Goal: Transaction & Acquisition: Book appointment/travel/reservation

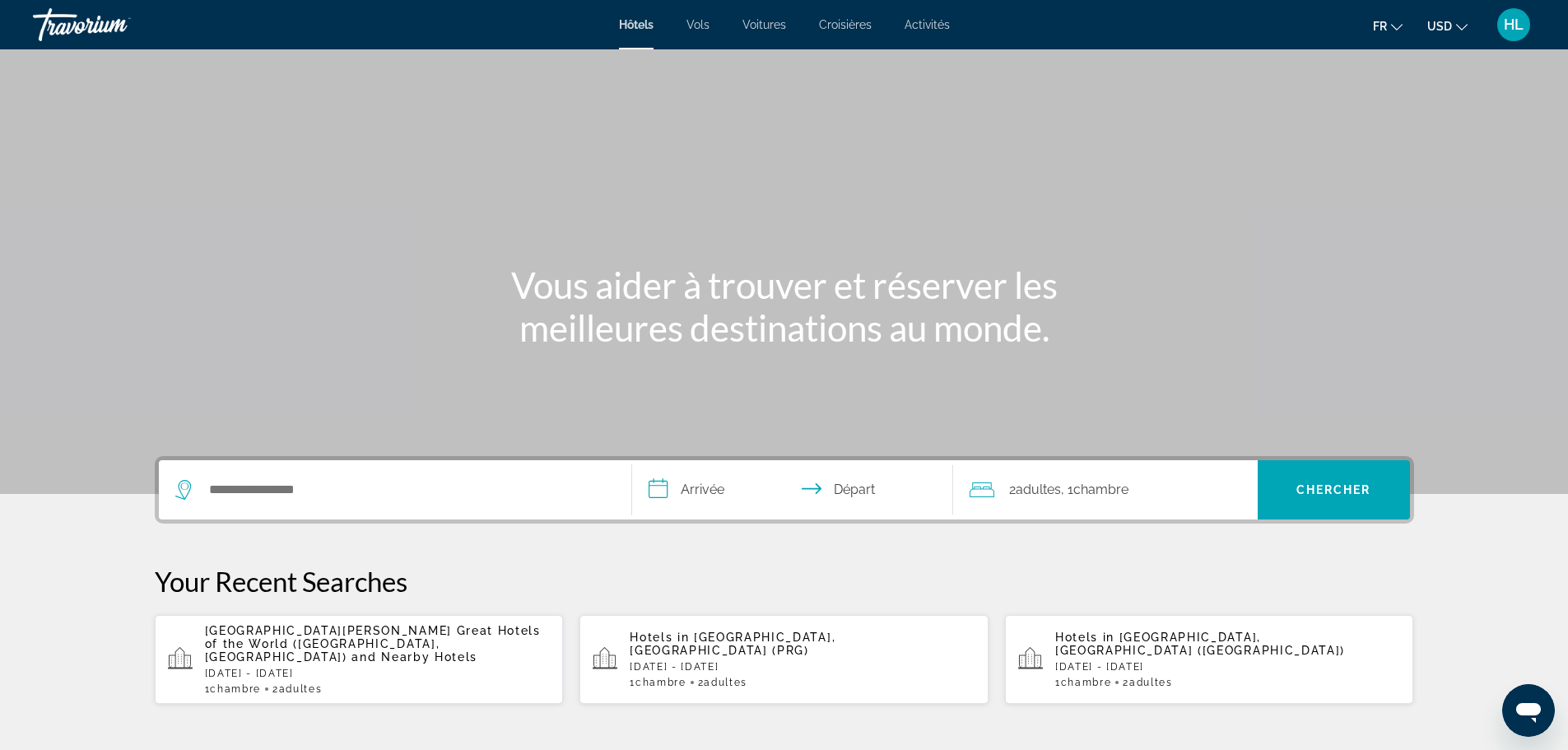
click at [320, 509] on div "Search widget" at bounding box center [395, 490] width 440 height 59
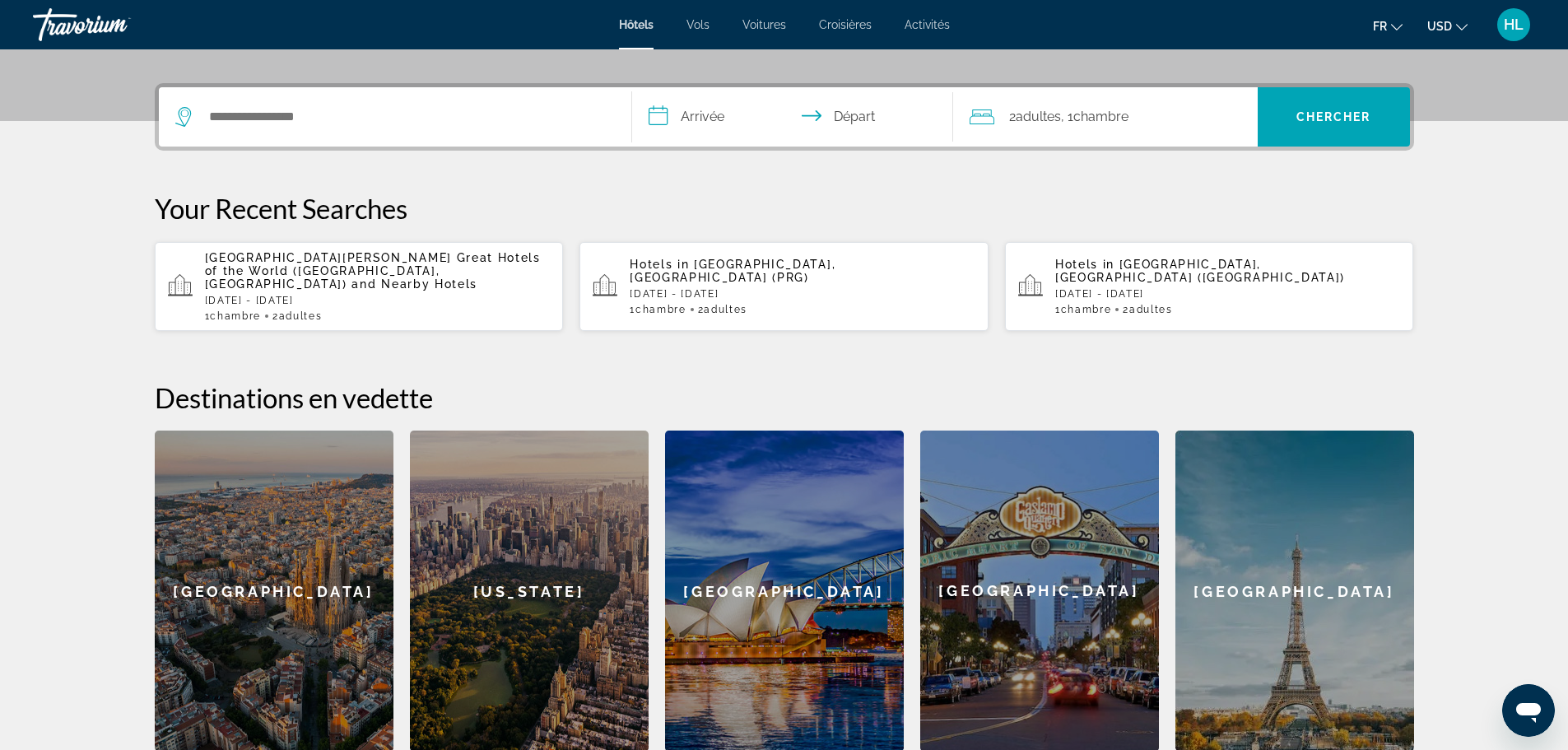
scroll to position [402, 0]
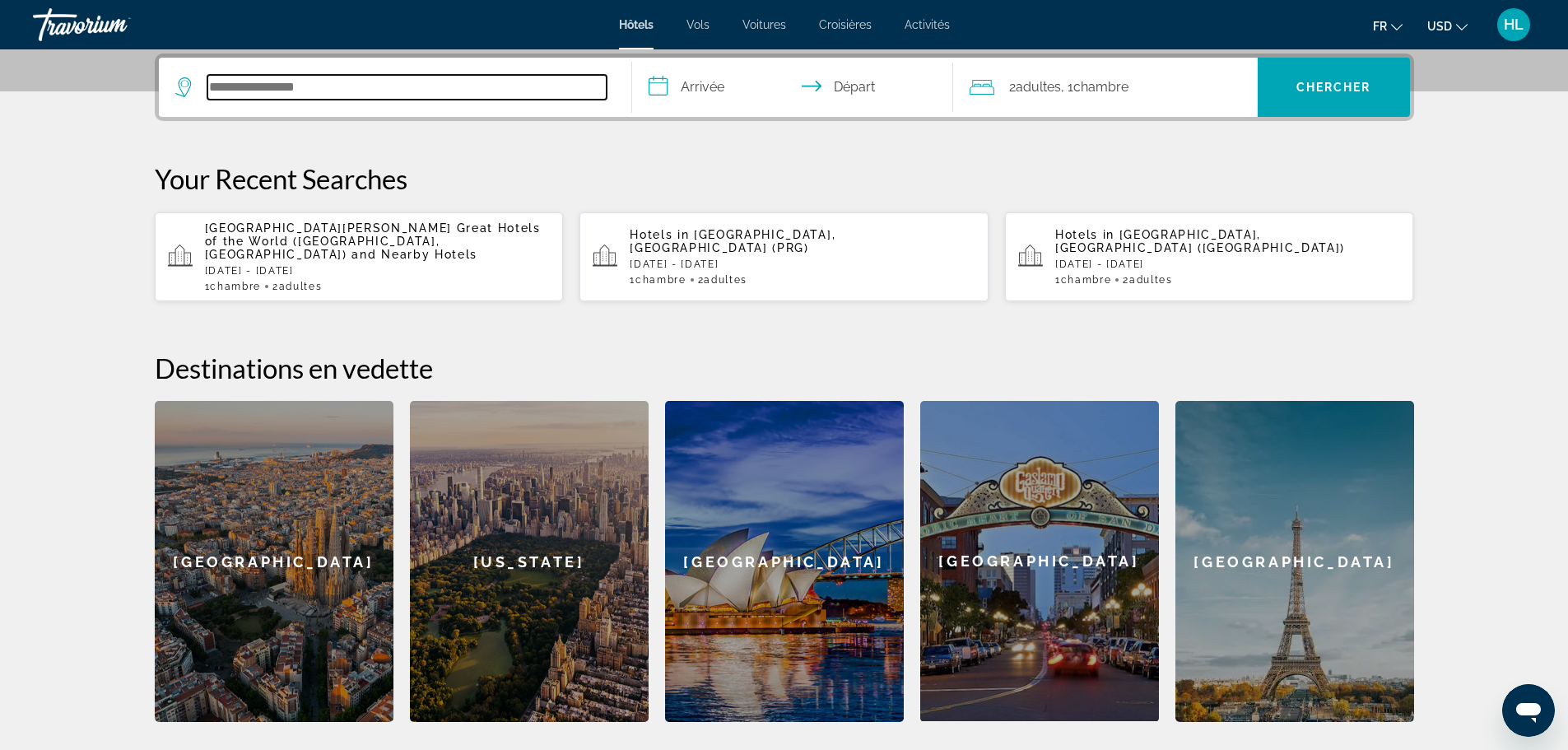
click at [279, 78] on input "Search hotel destination" at bounding box center [406, 87] width 400 height 25
paste input "**********"
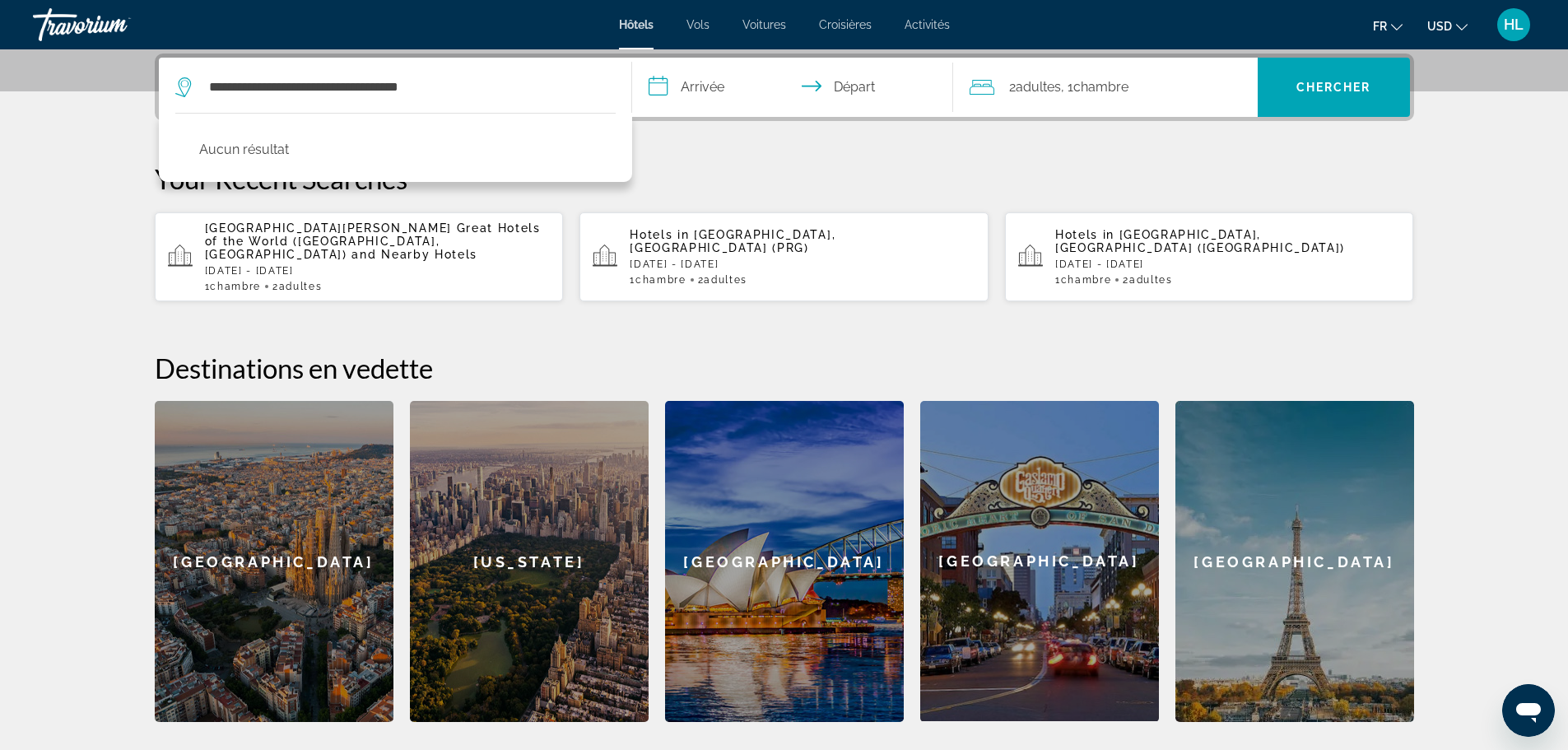
click at [679, 167] on p "Your Recent Searches" at bounding box center [784, 178] width 1259 height 33
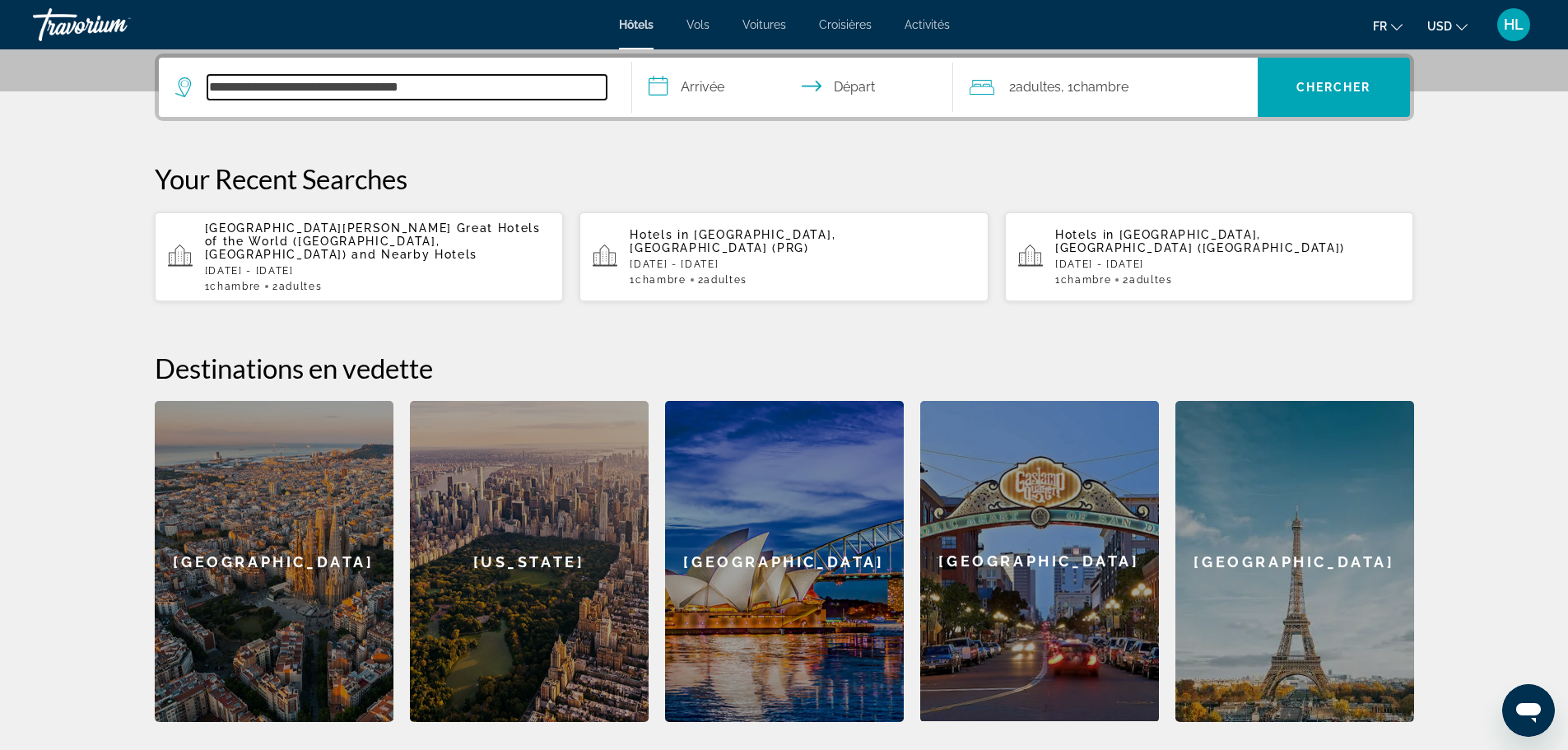
drag, startPoint x: 496, startPoint y: 92, endPoint x: 142, endPoint y: 82, distance: 354.1
click at [143, 82] on div "**********" at bounding box center [785, 388] width 1325 height 669
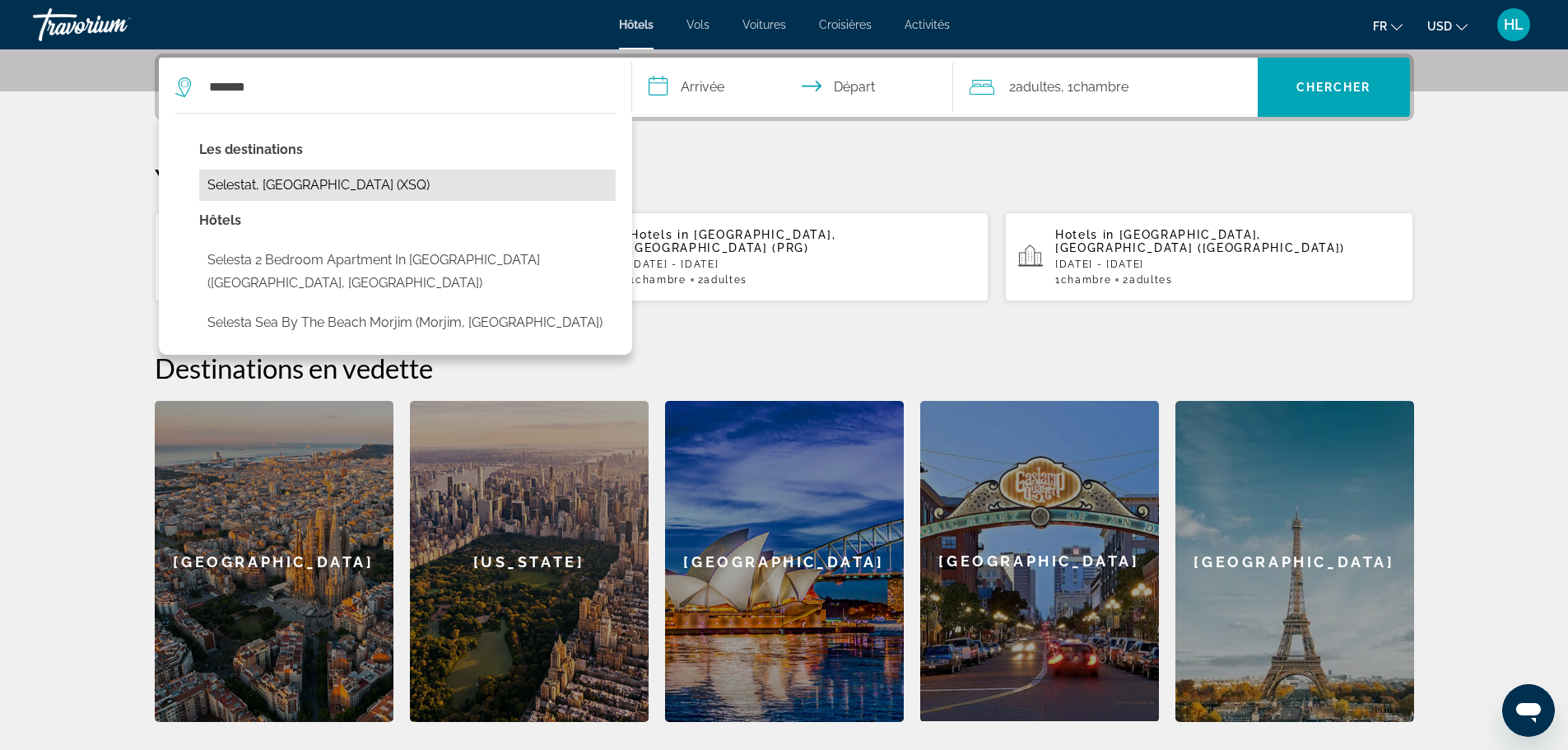
click at [305, 188] on button "Selestat, [GEOGRAPHIC_DATA] (XSQ)" at bounding box center [407, 185] width 417 height 31
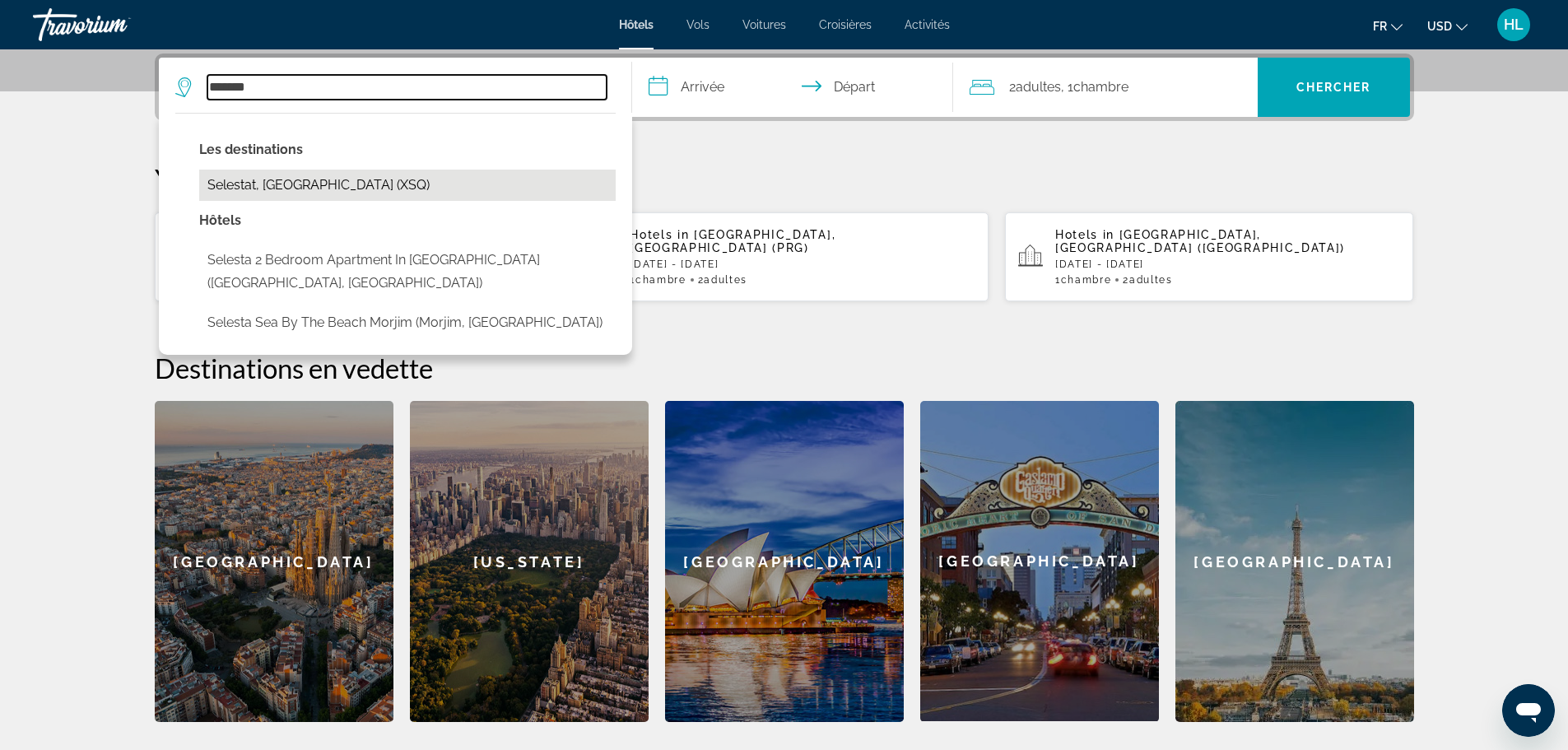
type input "**********"
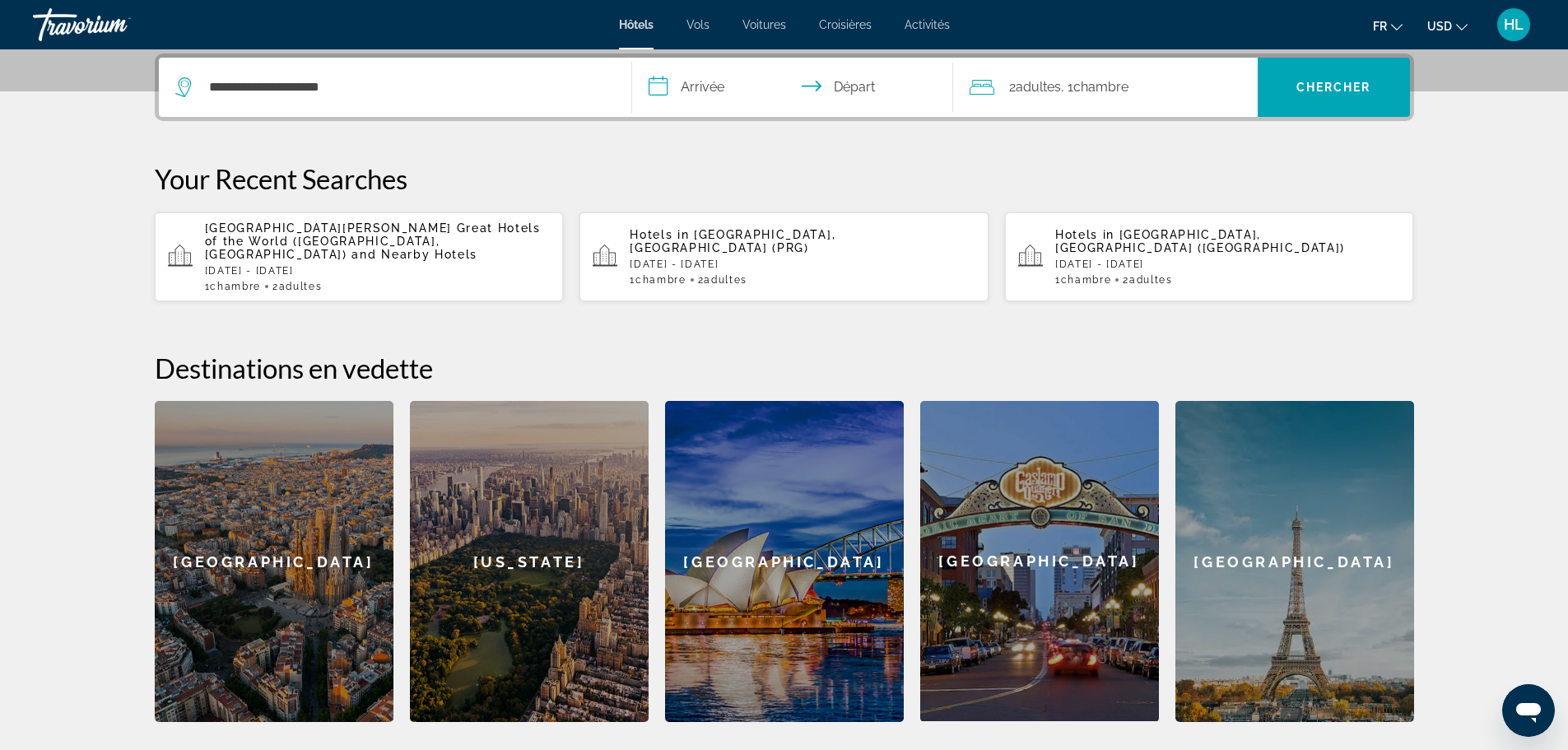
click at [714, 89] on input "**********" at bounding box center [796, 90] width 328 height 64
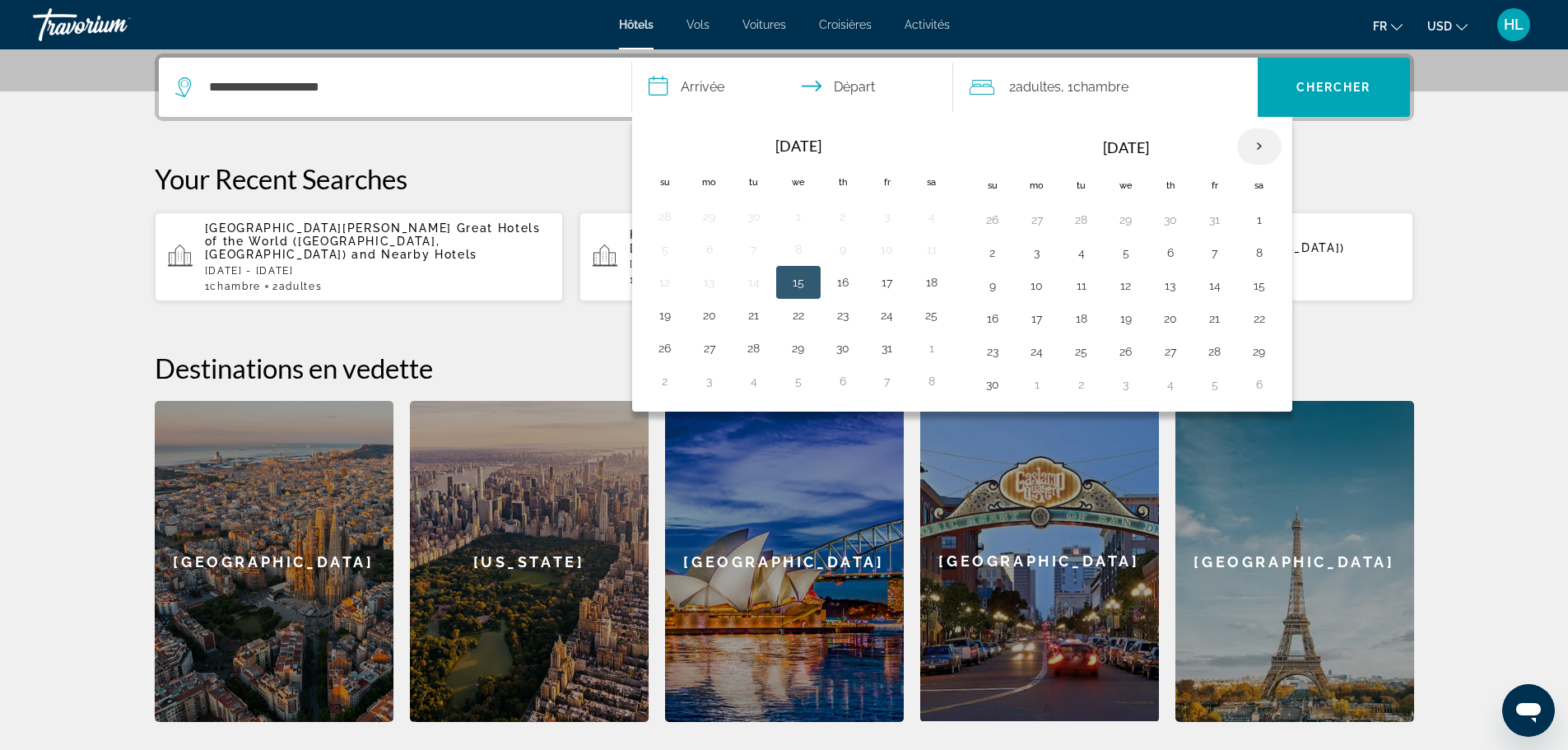
click at [1256, 148] on th "Next month" at bounding box center [1259, 146] width 44 height 36
click at [990, 317] on button "21" at bounding box center [993, 318] width 26 height 23
click at [1077, 322] on button "23" at bounding box center [1081, 318] width 26 height 23
type input "**********"
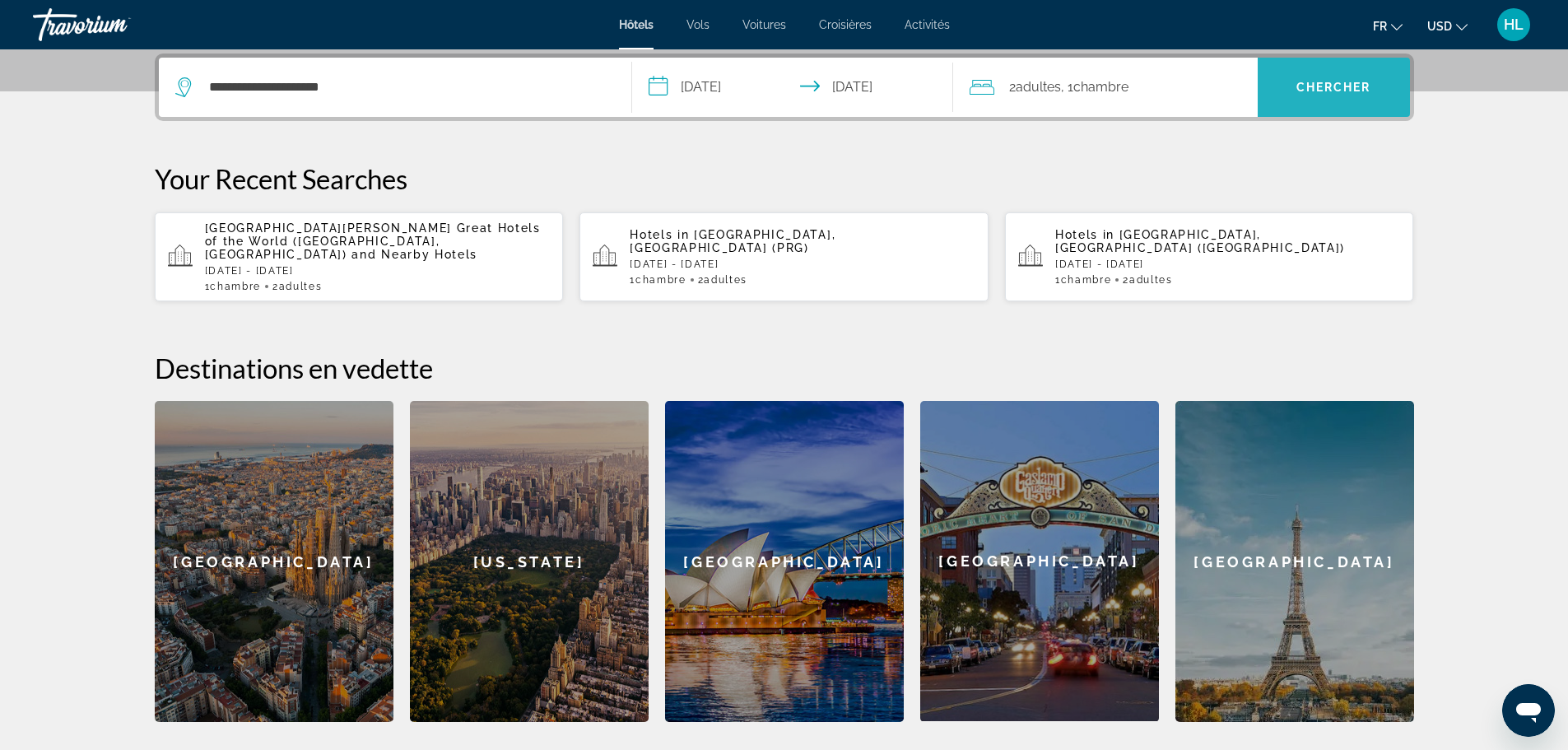
click at [1318, 76] on span "Search" at bounding box center [1333, 87] width 152 height 40
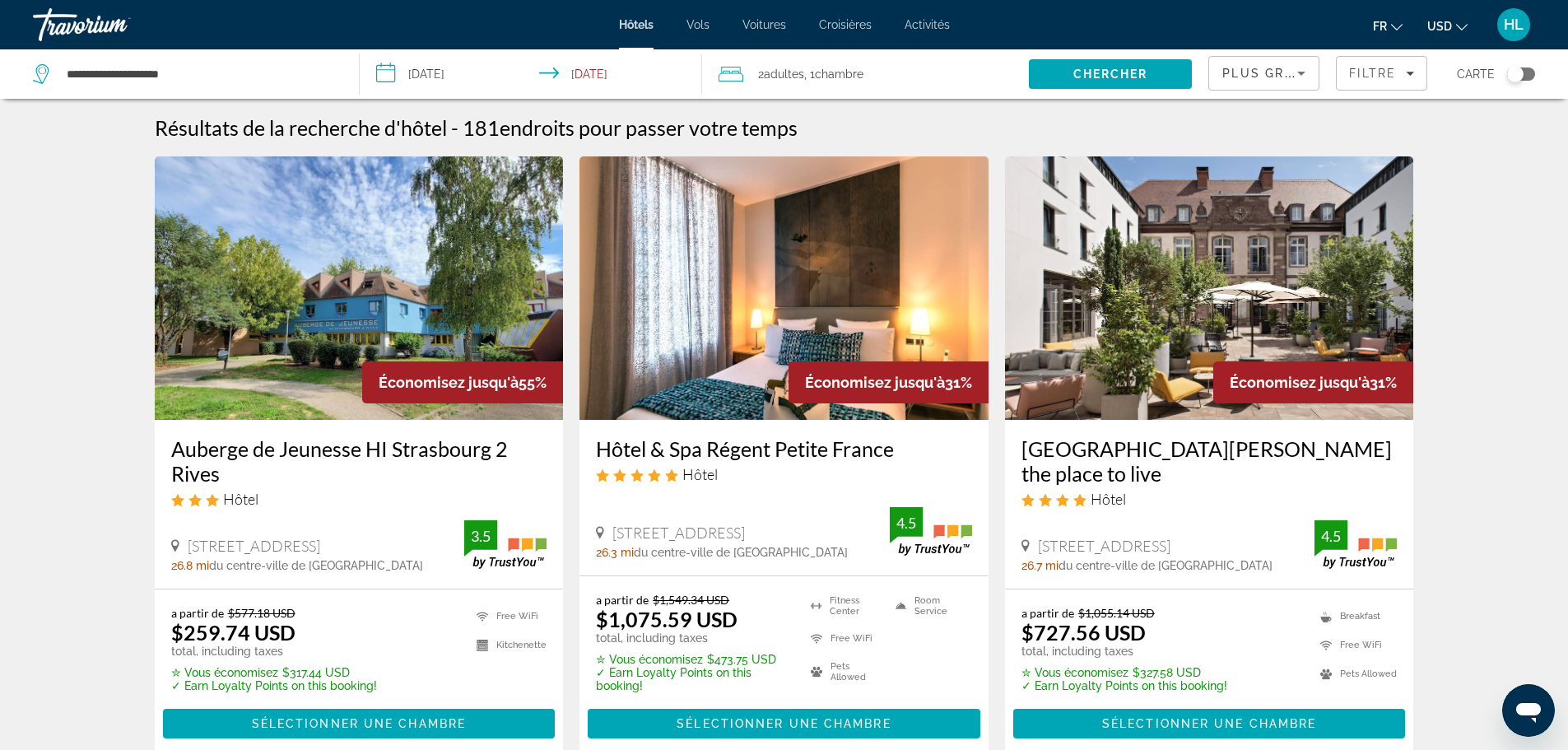
click at [1454, 23] on button "USD USD ($) MXN (Mex$) CAD (Can$) GBP (£) EUR (€) AUD (A$) NZD (NZ$) CNY (CN¥)" at bounding box center [1448, 25] width 41 height 24
click at [1414, 157] on button "EUR (€)" at bounding box center [1414, 151] width 81 height 21
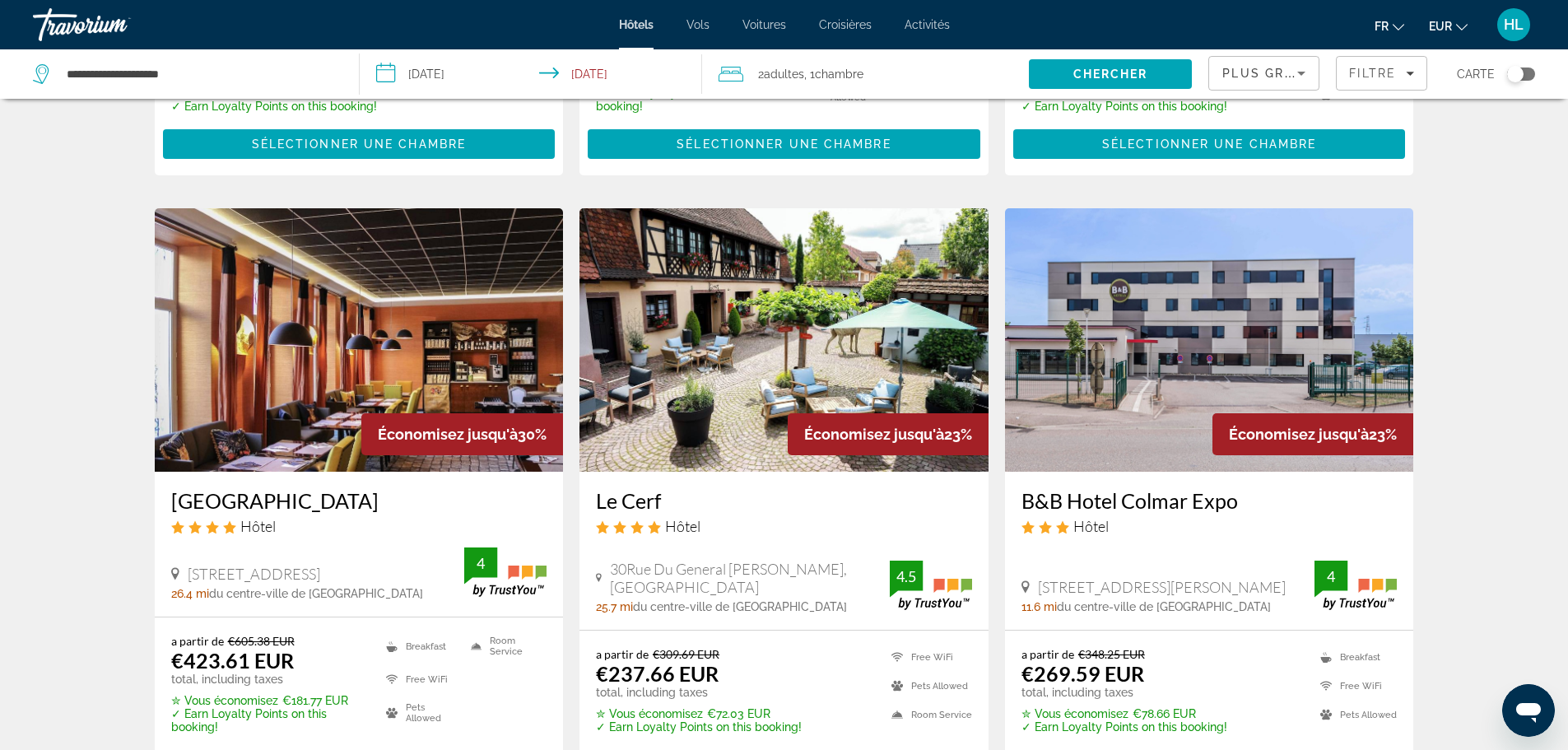
scroll to position [658, 0]
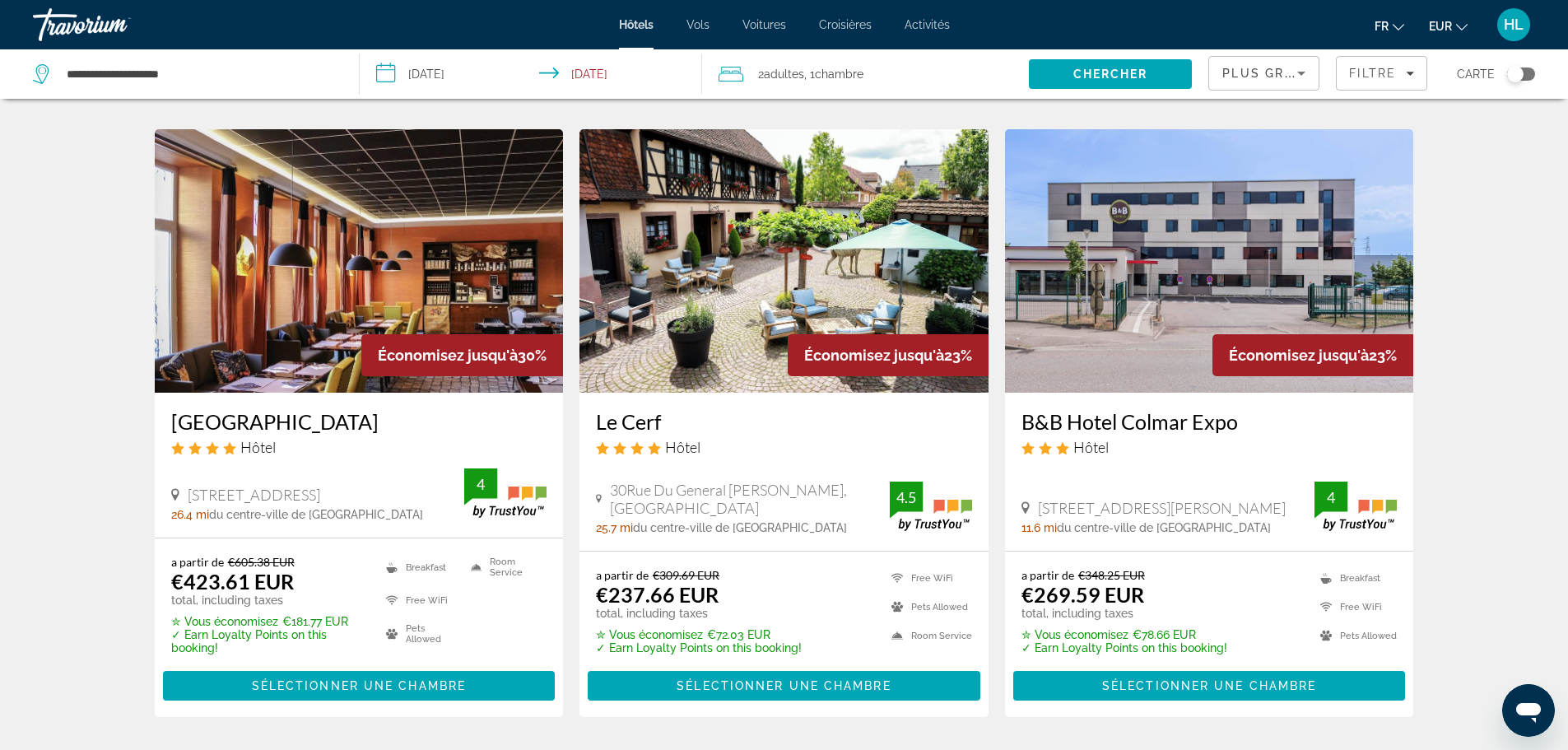
click at [616, 527] on span "25.7 mi" at bounding box center [614, 528] width 37 height 14
click at [811, 519] on div "30Rue [GEOGRAPHIC_DATA][PERSON_NAME], [GEOGRAPHIC_DATA] 25.7 mi du centre-ville…" at bounding box center [742, 507] width 294 height 53
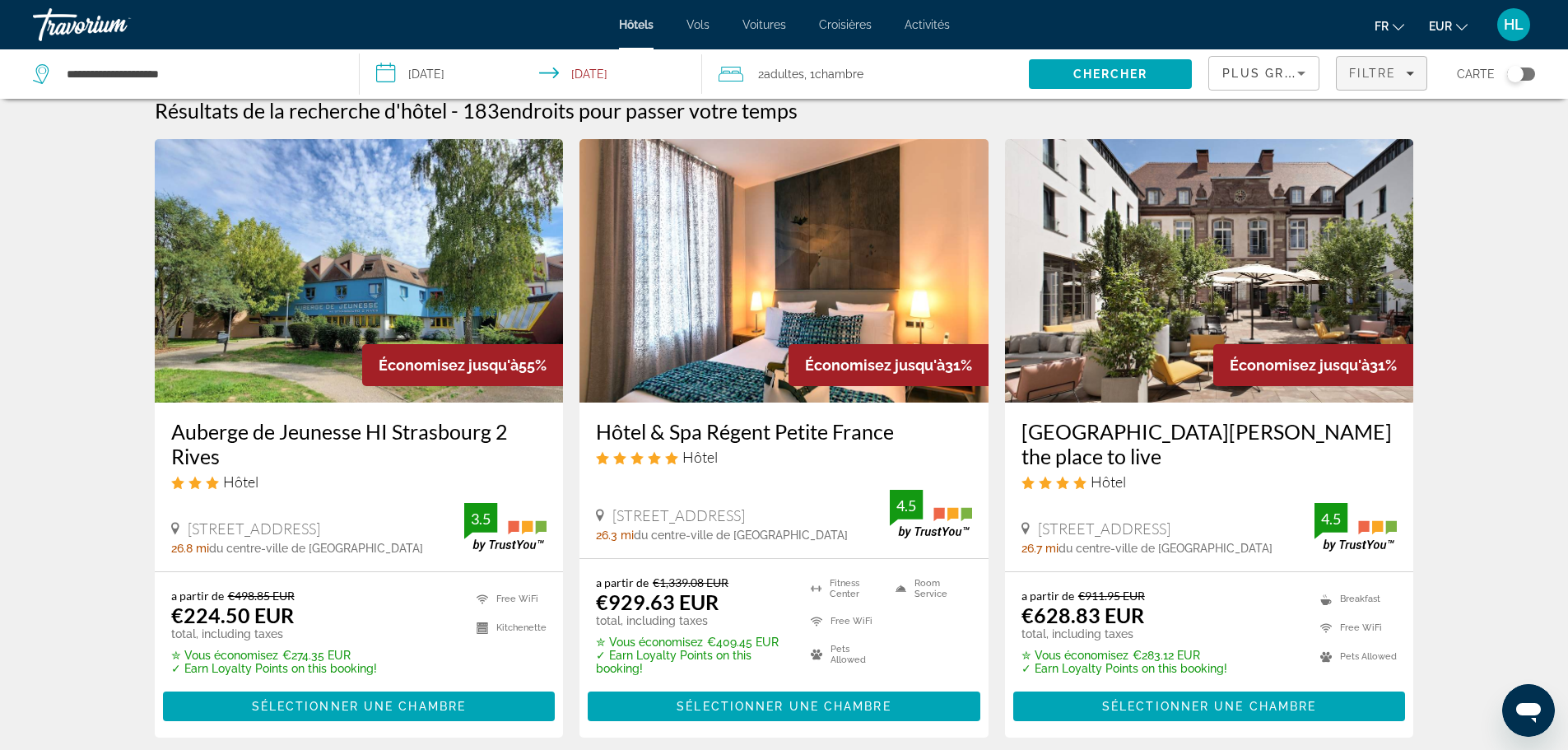
scroll to position [0, 0]
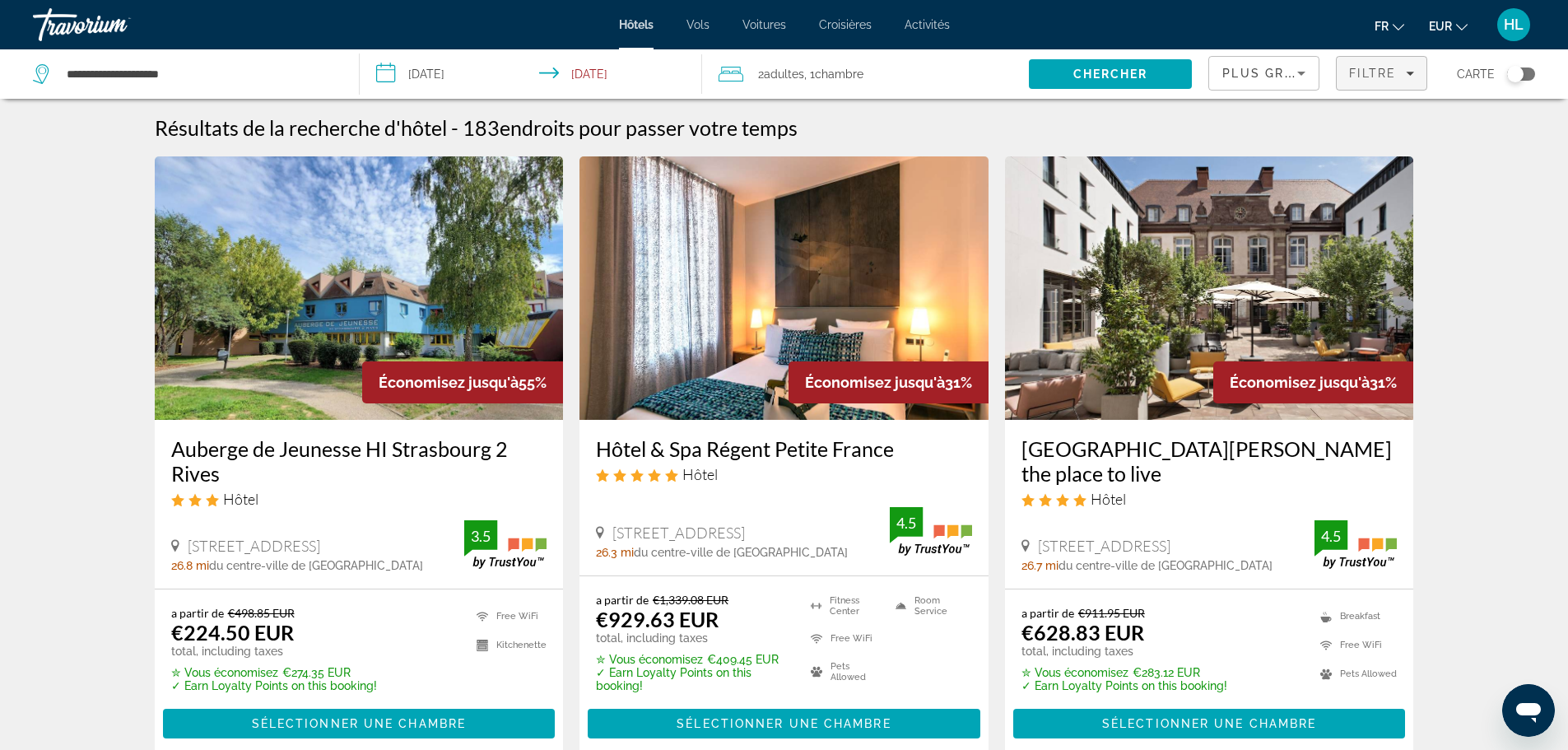
click at [1383, 71] on span "Filtre" at bounding box center [1372, 74] width 47 height 14
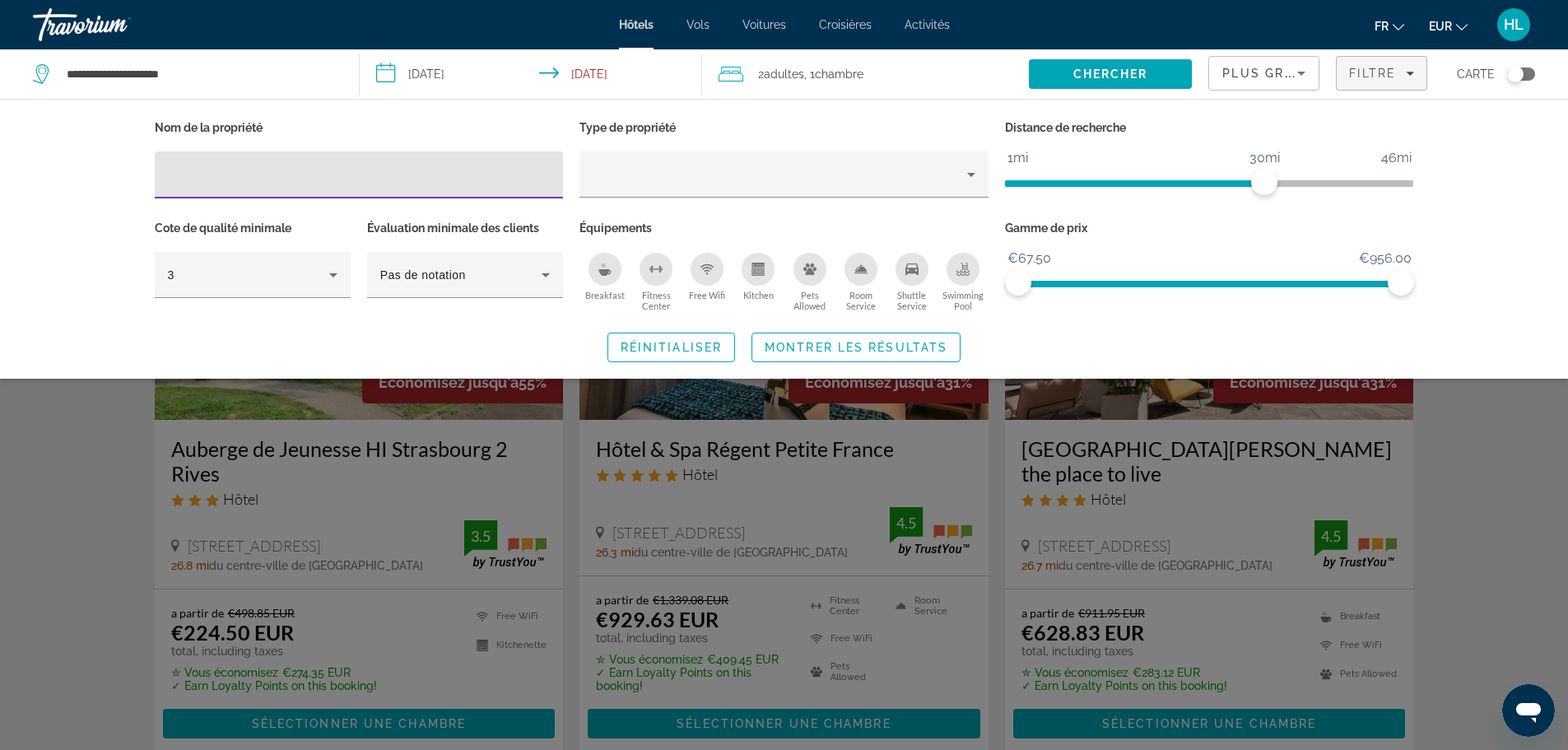
click at [1295, 80] on icon "Sort by" at bounding box center [1301, 73] width 20 height 20
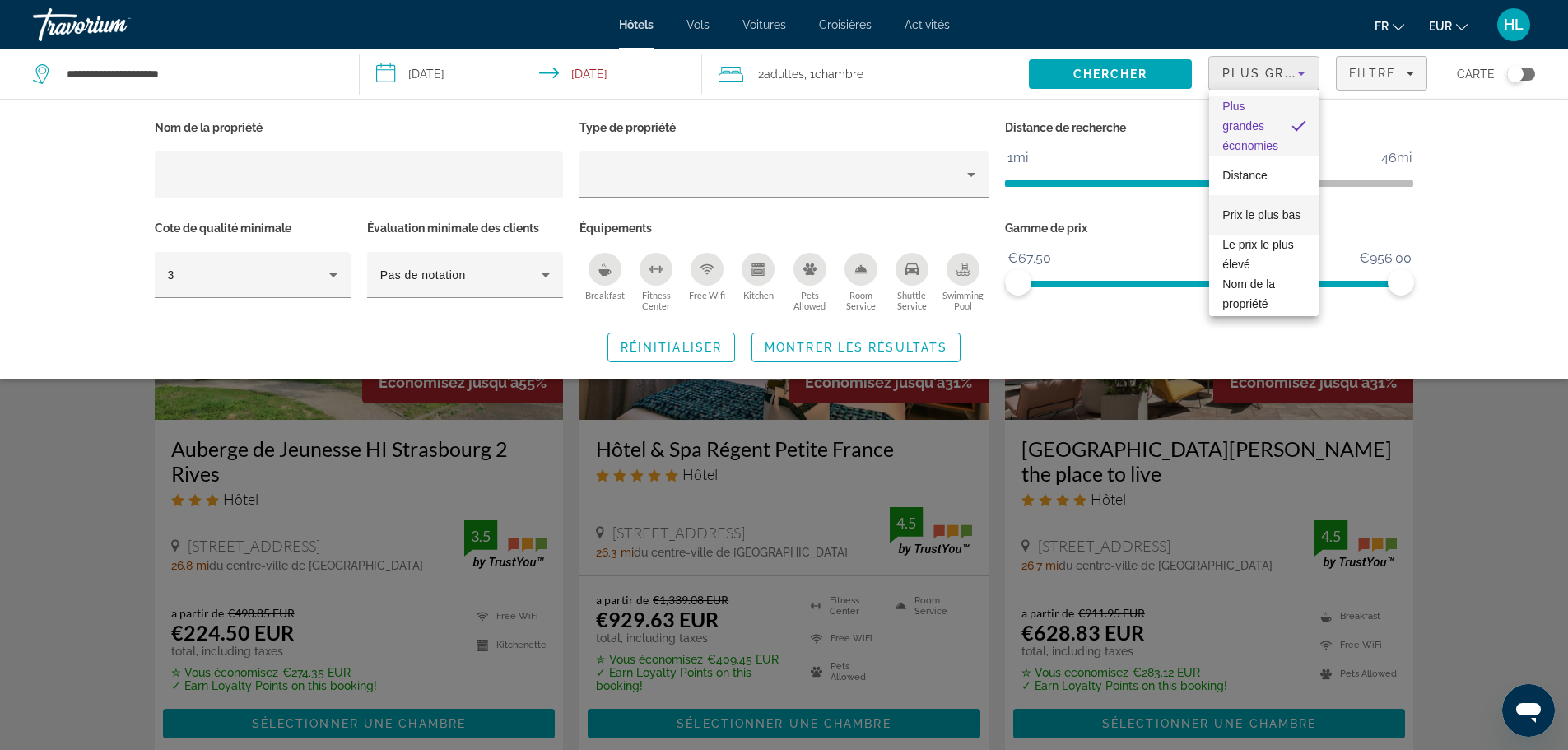
click at [1263, 208] on span "Prix le plus bas" at bounding box center [1262, 215] width 78 height 14
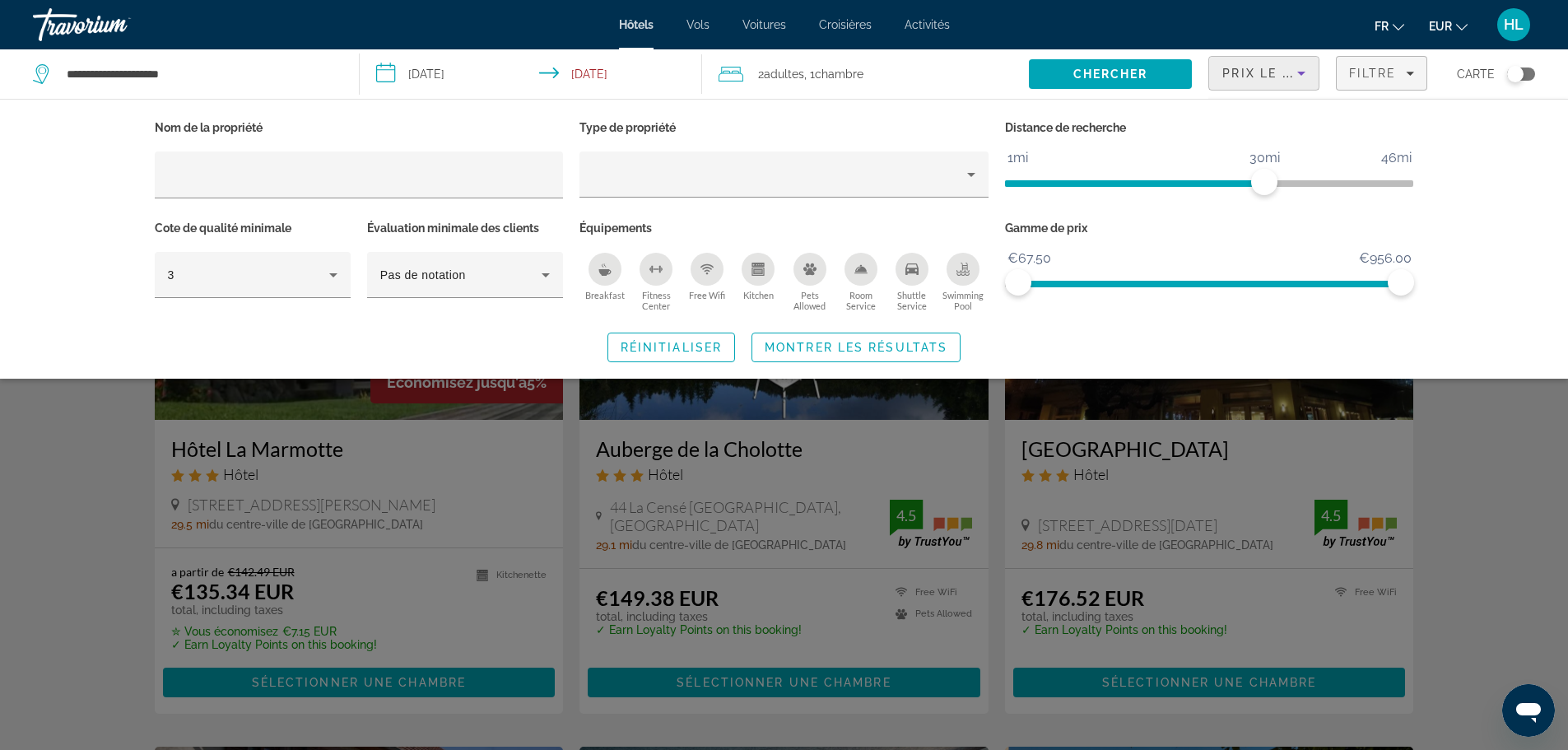
click at [1434, 475] on div "Search widget" at bounding box center [784, 498] width 1568 height 503
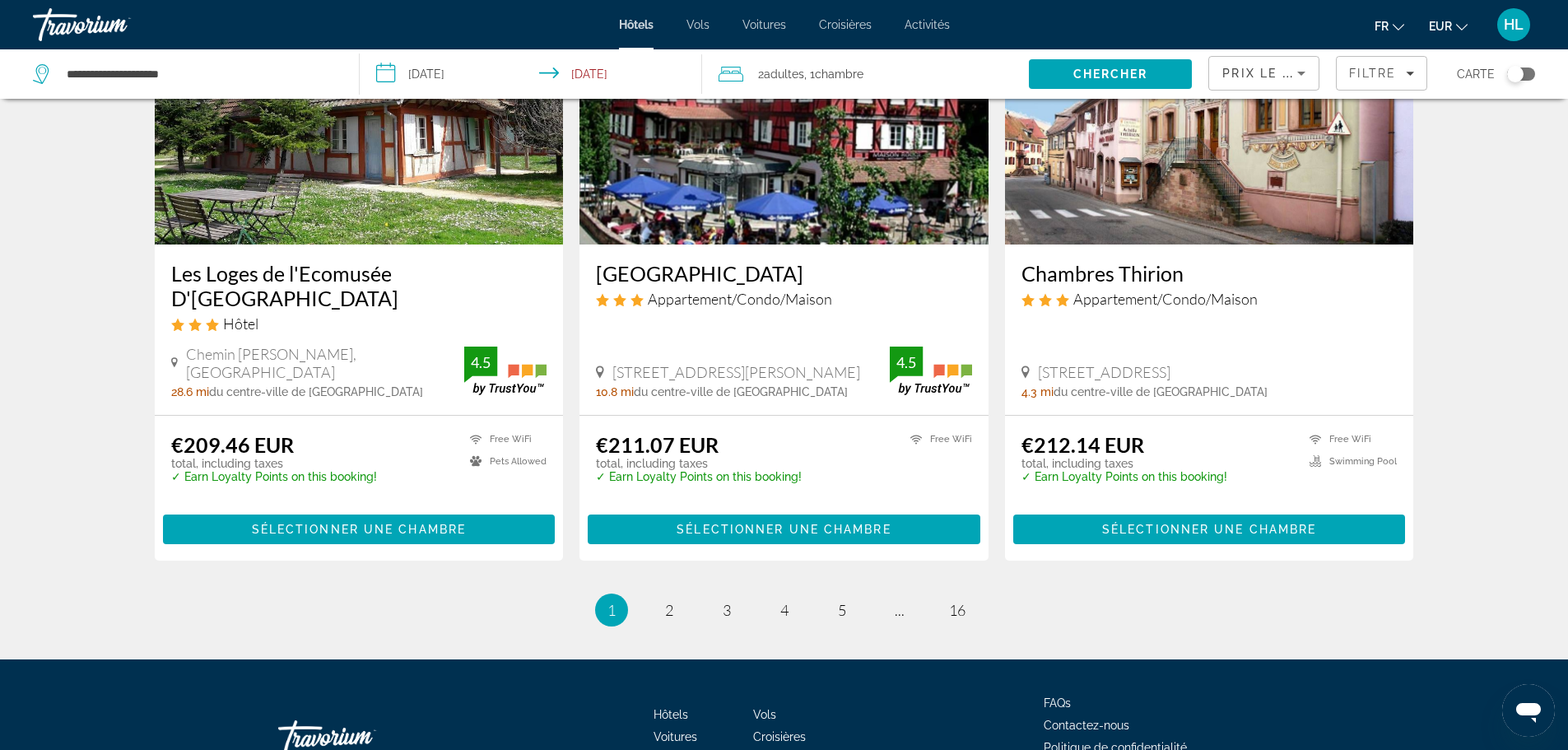
scroll to position [2068, 0]
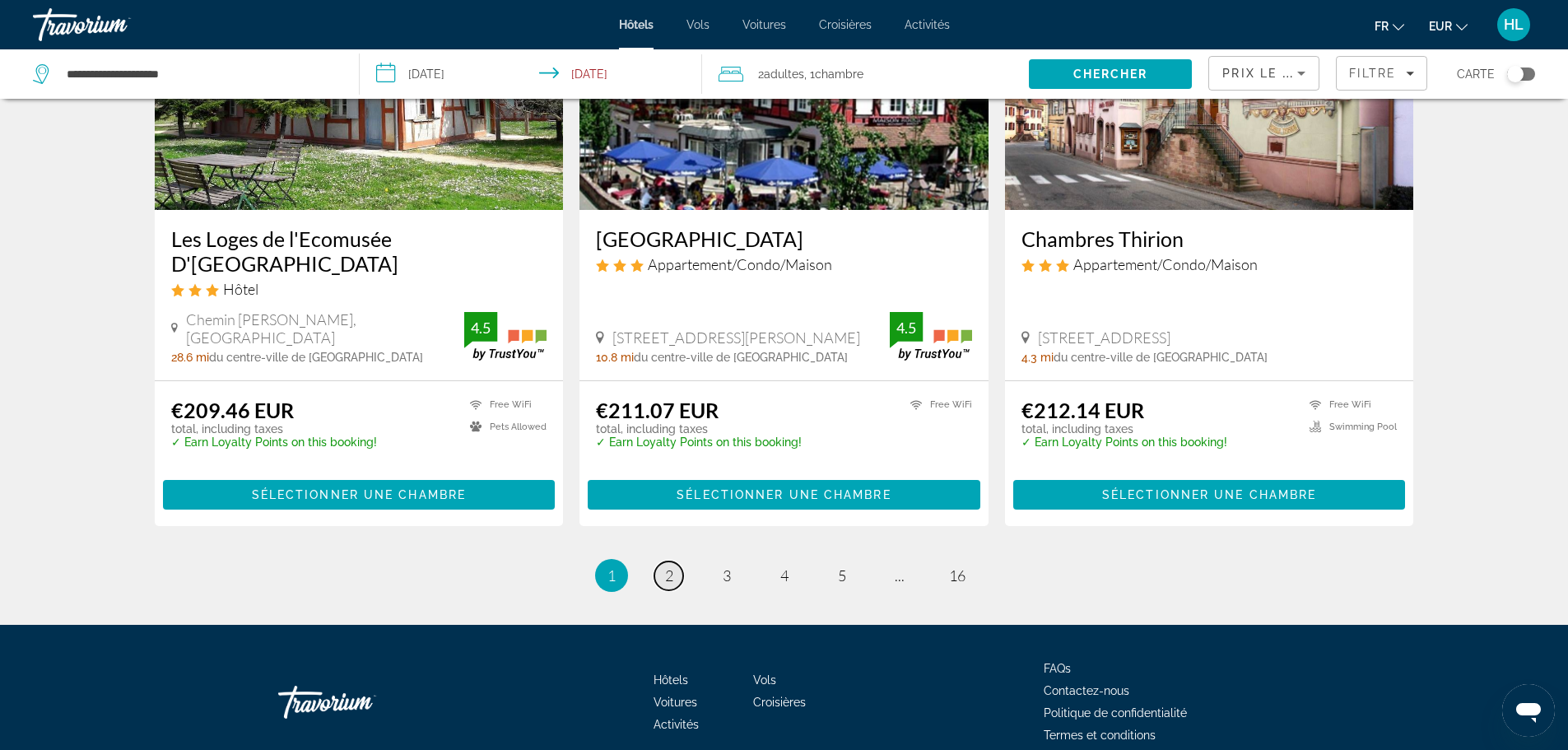
click at [659, 562] on link "page 2" at bounding box center [669, 576] width 29 height 29
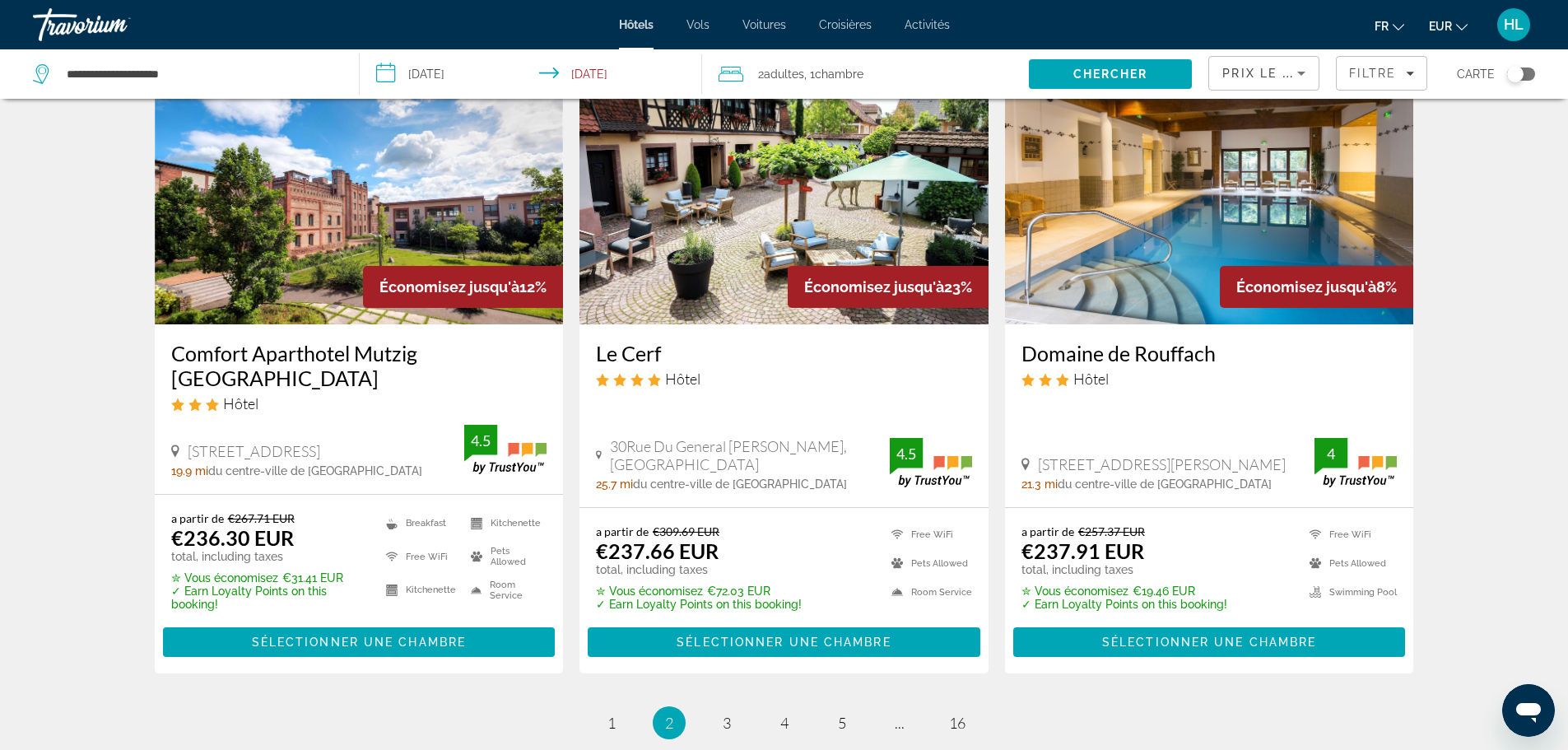
scroll to position [1976, 0]
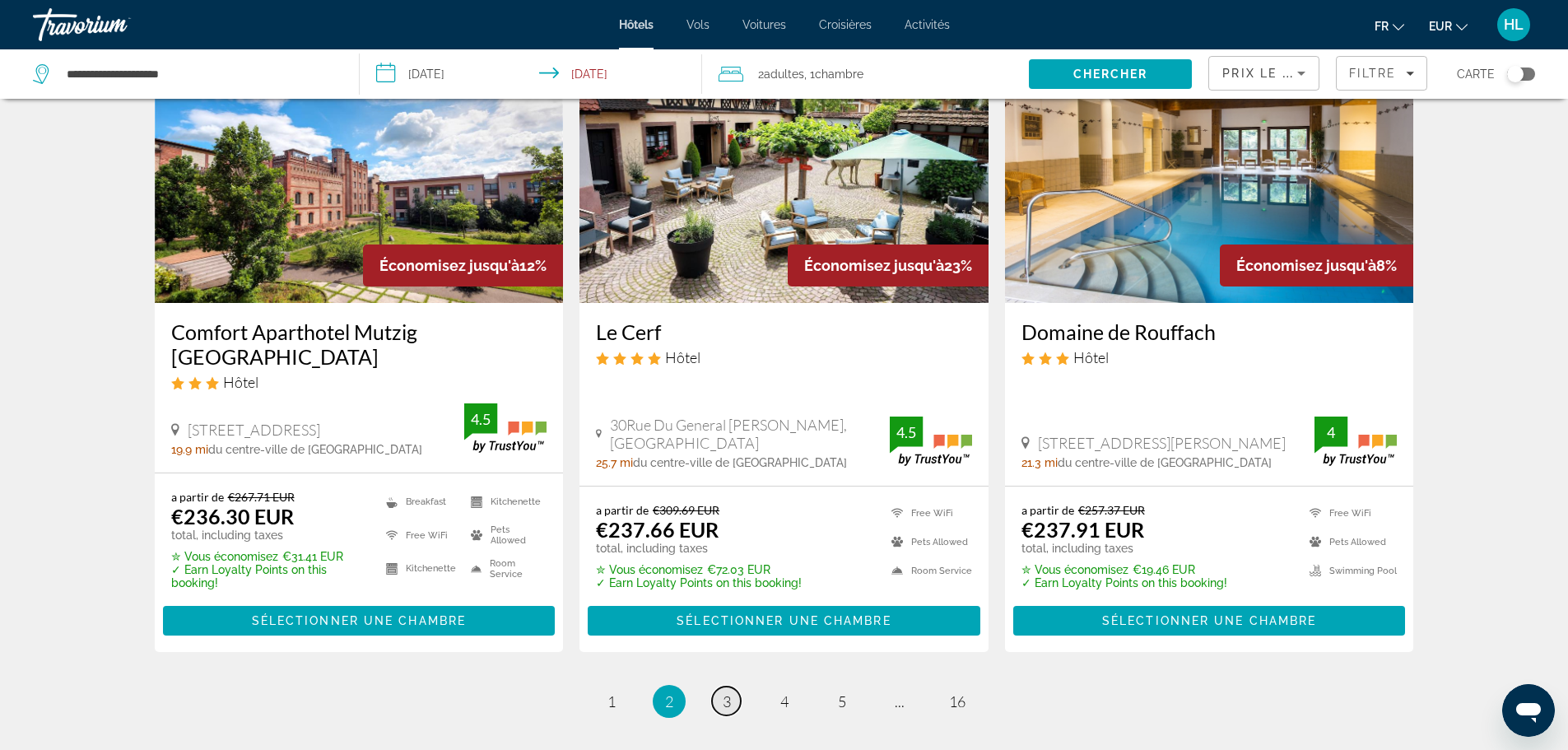
click at [725, 699] on span "3" at bounding box center [727, 701] width 8 height 18
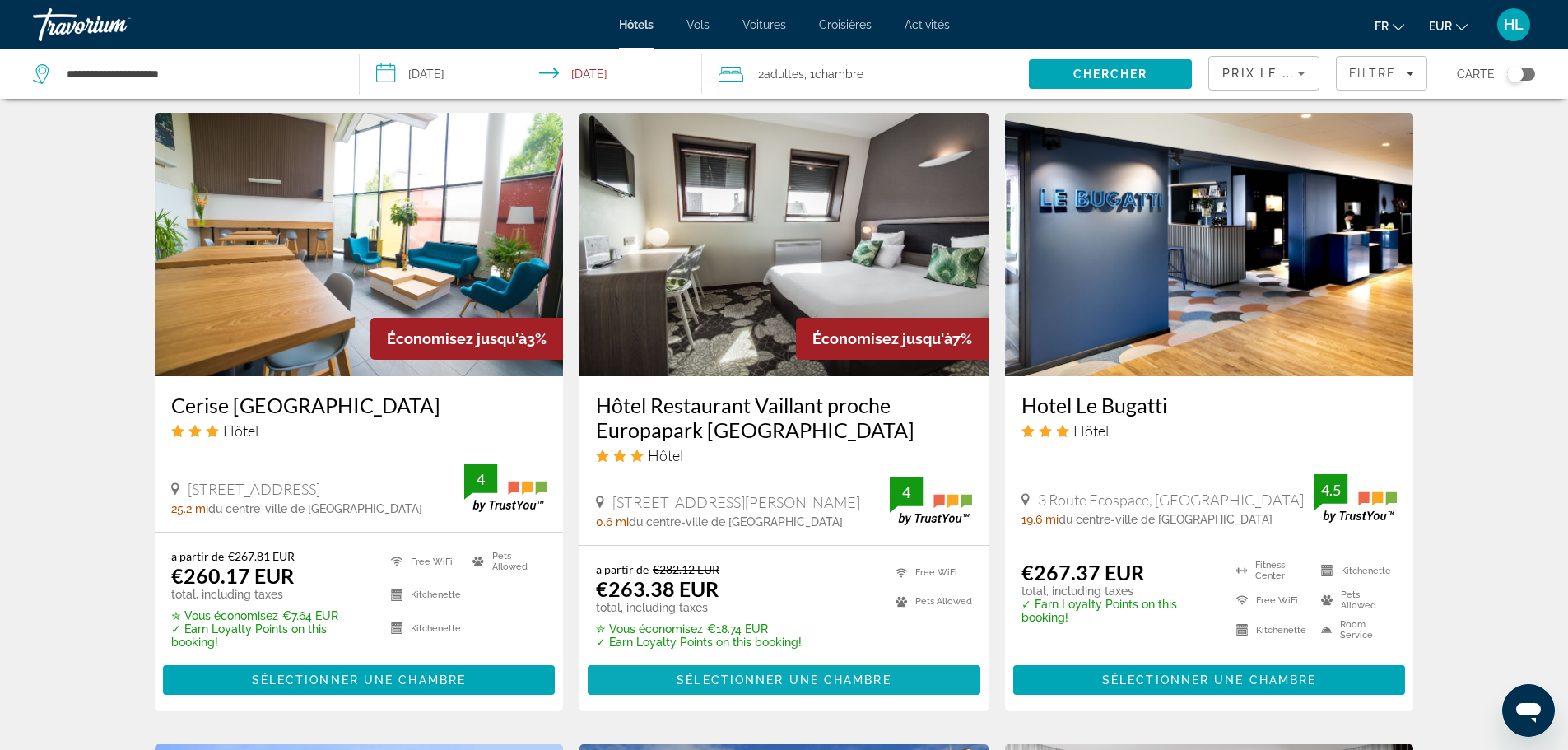
scroll to position [1317, 0]
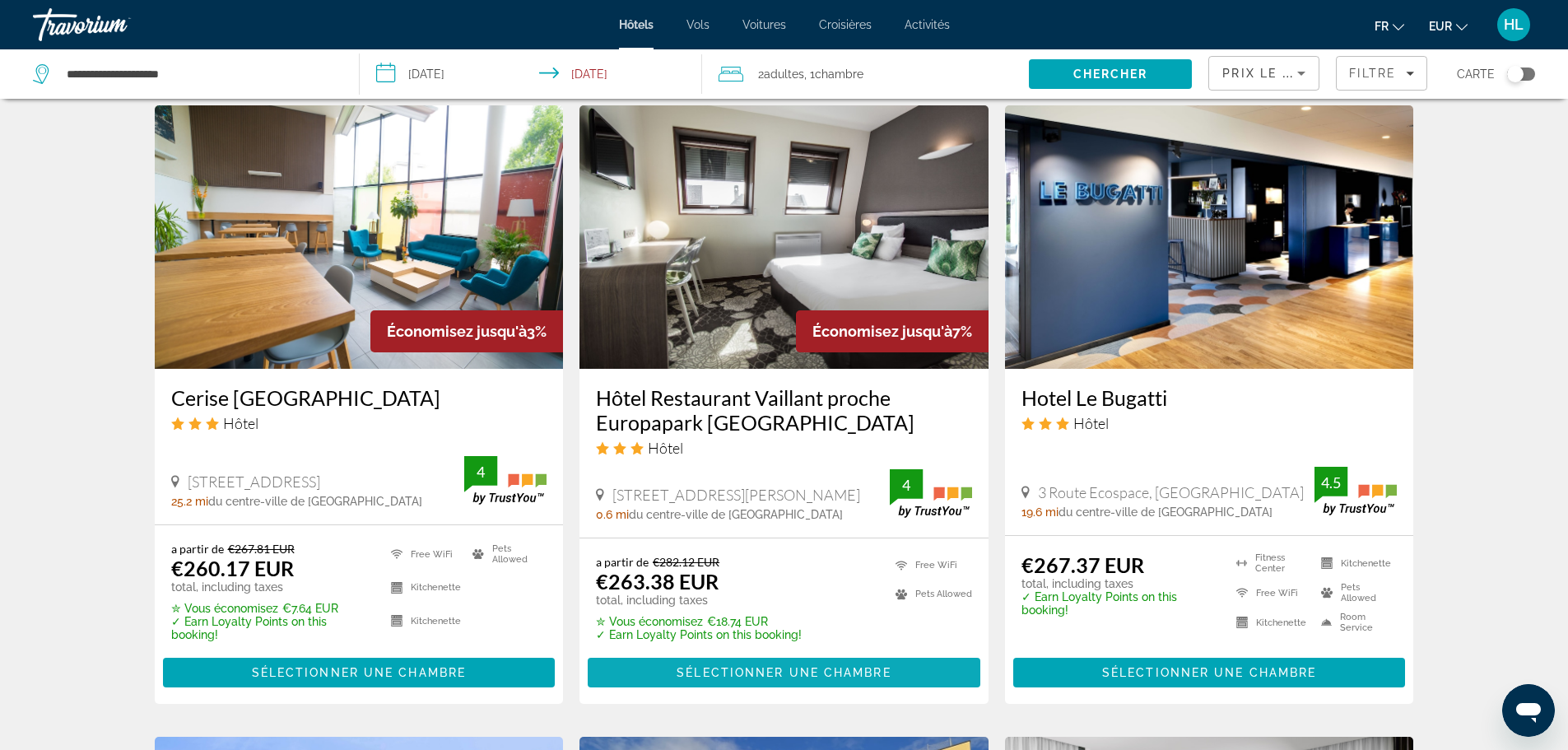
click at [843, 666] on span "Sélectionner une chambre" at bounding box center [784, 673] width 214 height 14
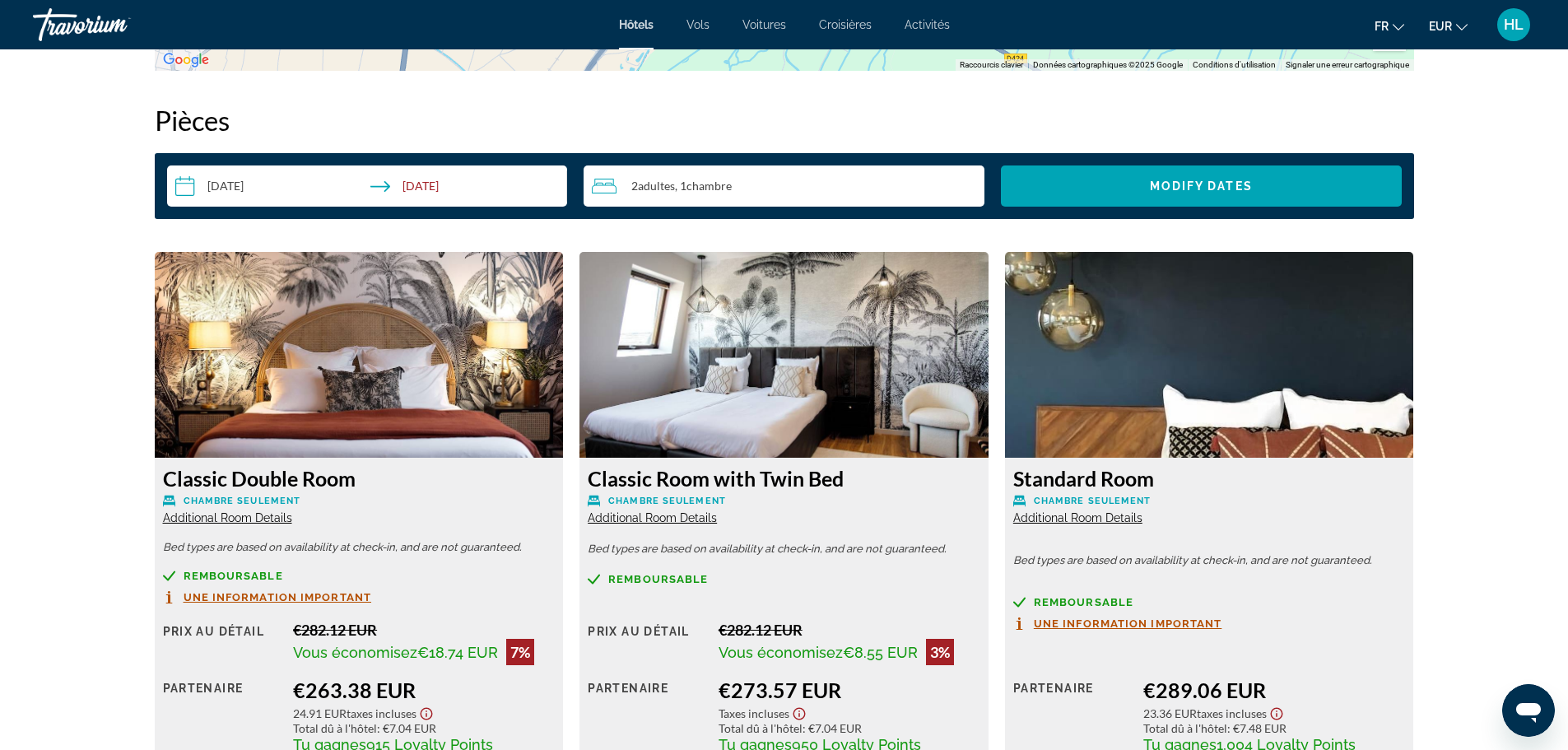
scroll to position [2223, 0]
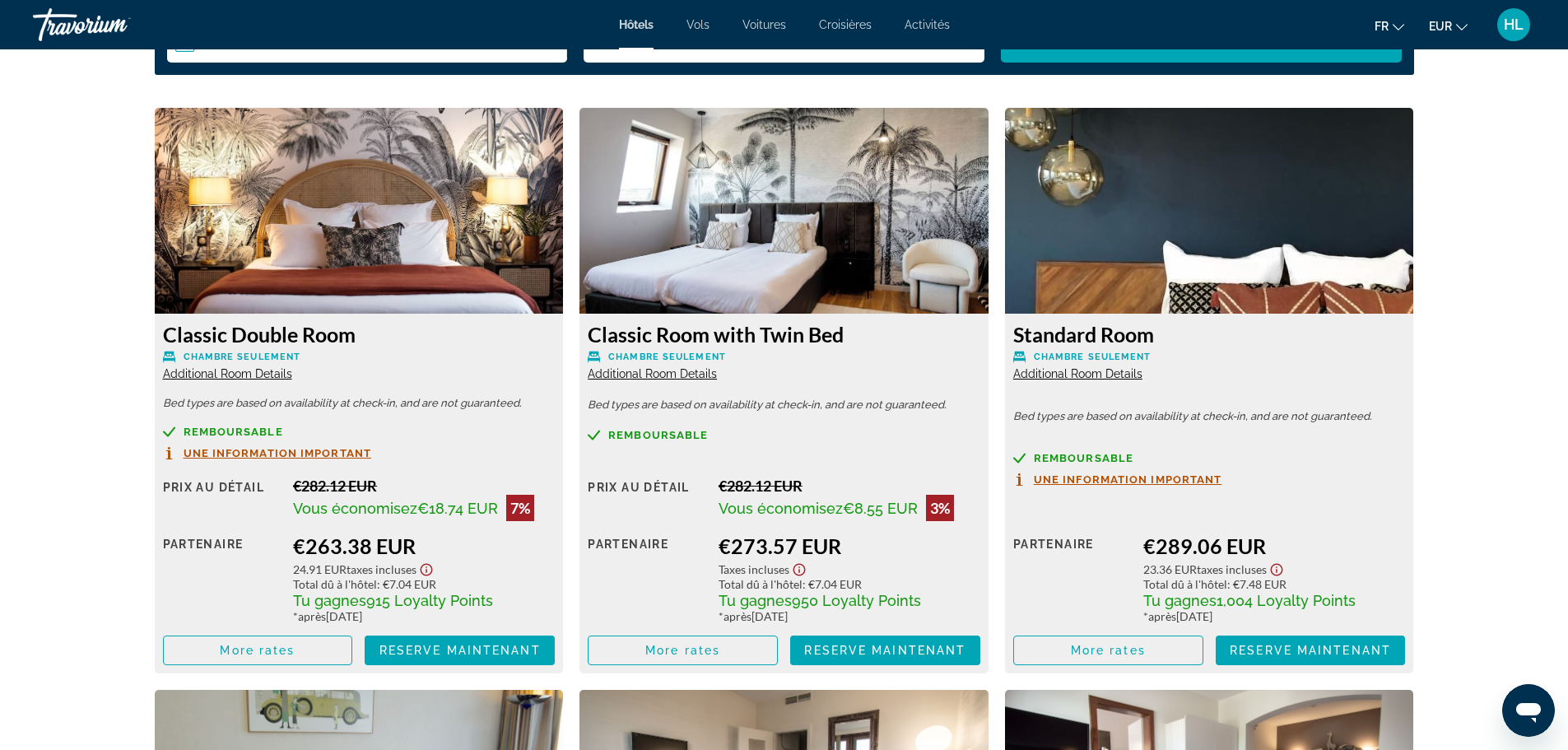
click at [271, 456] on span "Une information important" at bounding box center [277, 453] width 188 height 11
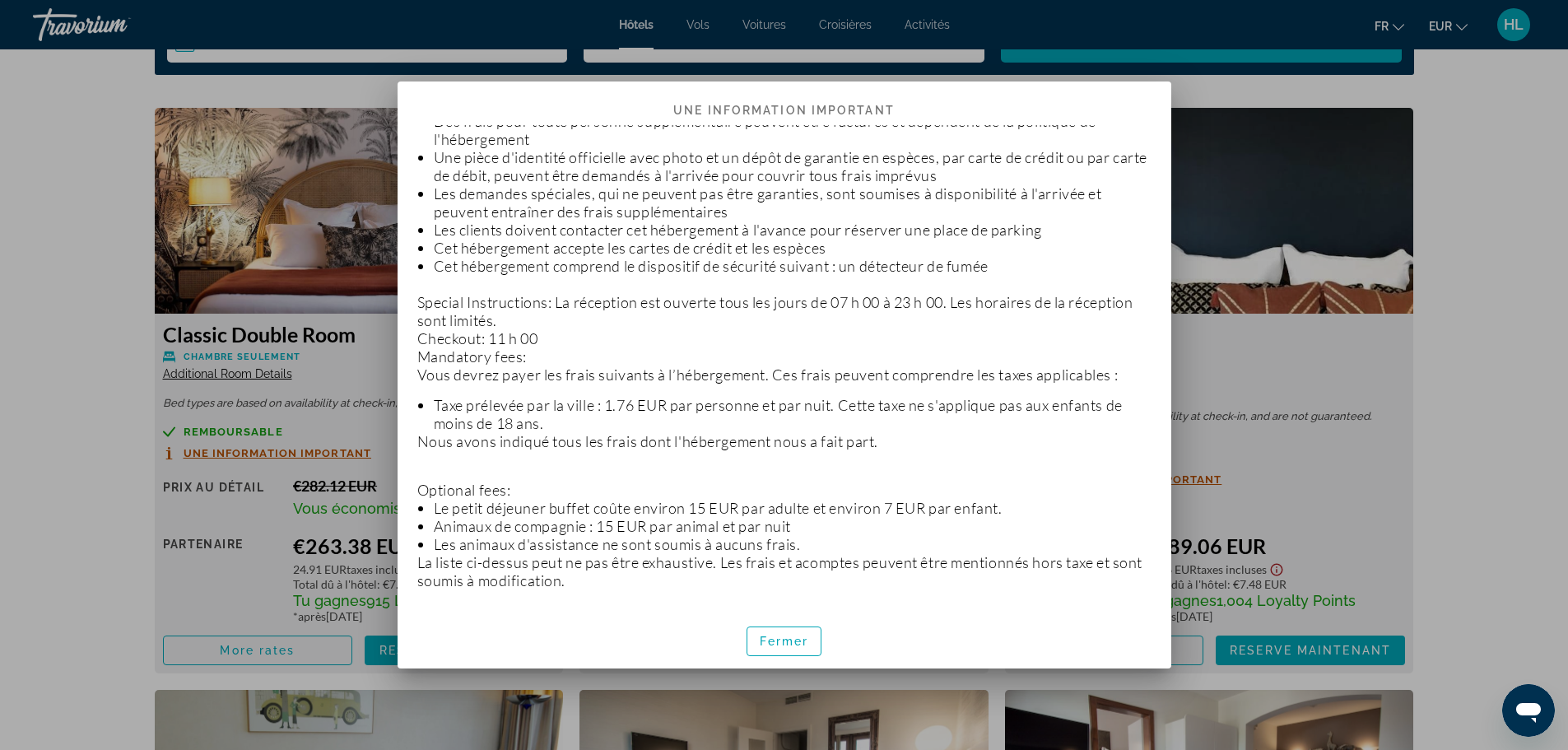
scroll to position [329, 0]
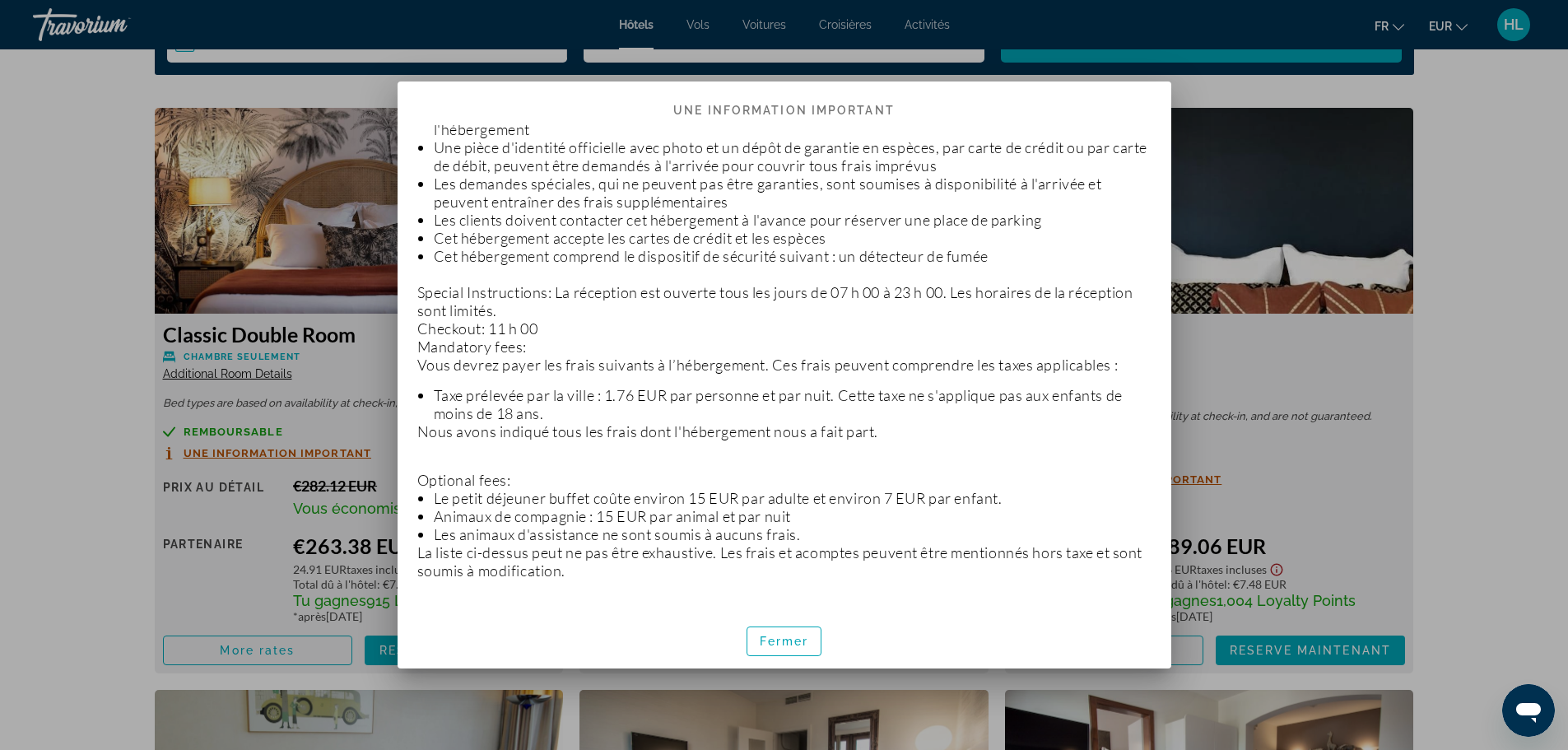
click at [1331, 276] on div at bounding box center [784, 375] width 1568 height 750
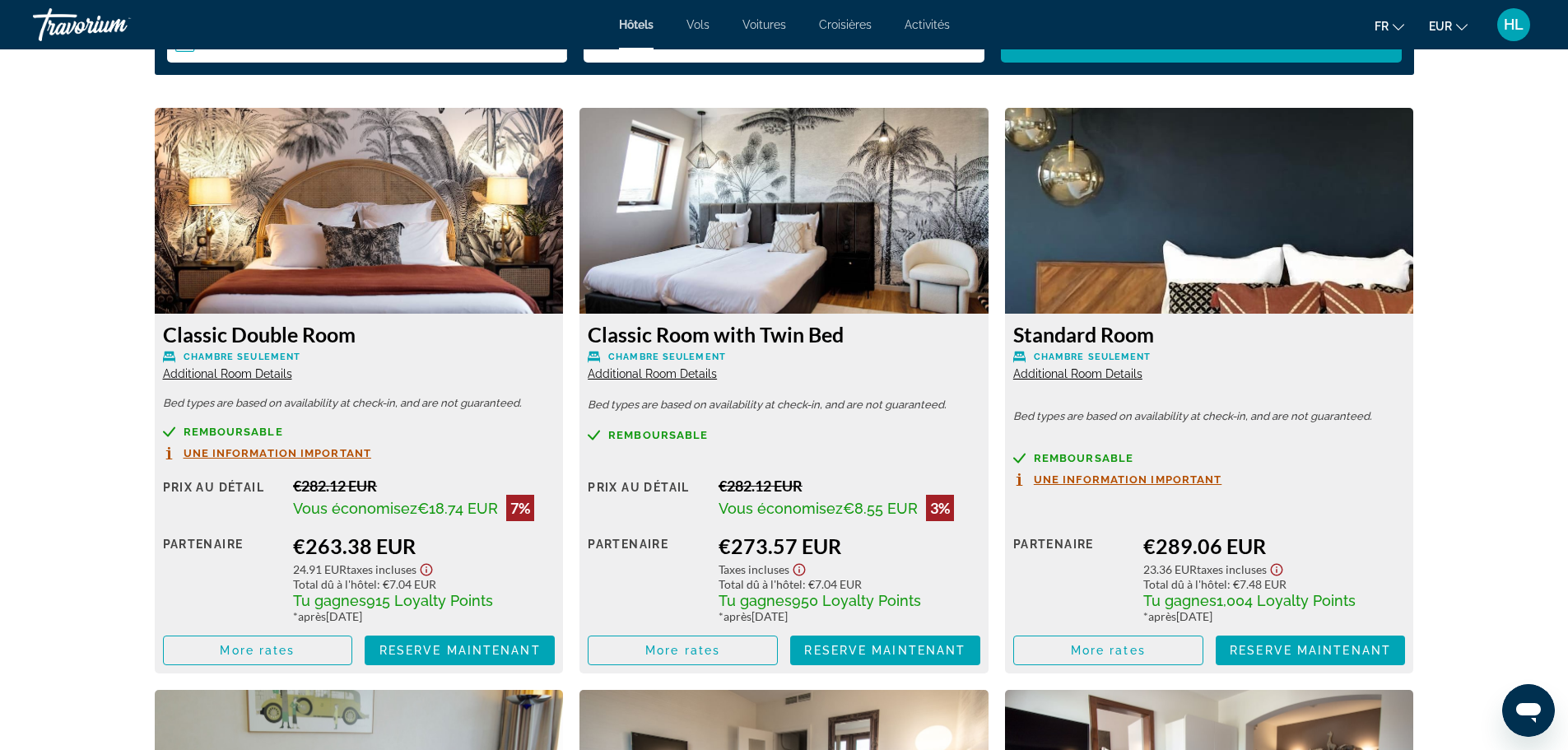
scroll to position [1728, 0]
